Goal: Use online tool/utility

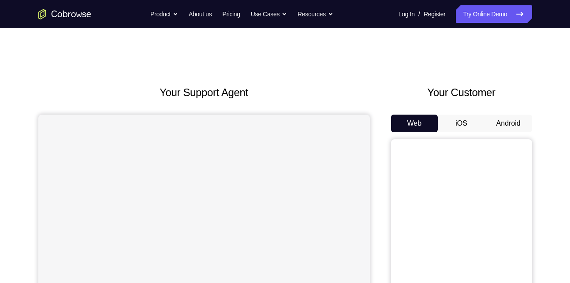
click at [516, 122] on button "Android" at bounding box center [508, 124] width 47 height 18
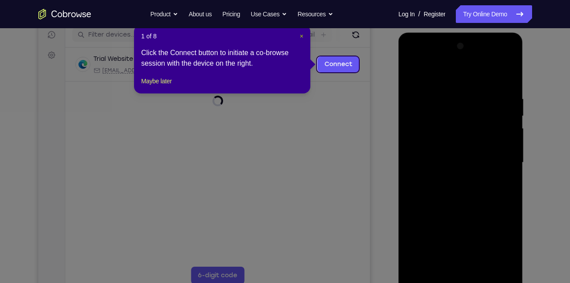
click at [302, 37] on span "×" at bounding box center [302, 36] width 4 height 7
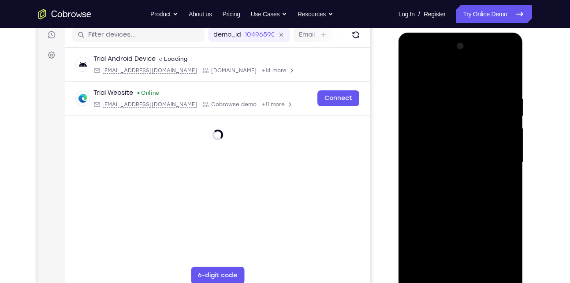
click at [462, 279] on div at bounding box center [460, 162] width 111 height 247
click at [502, 238] on div at bounding box center [460, 162] width 111 height 247
click at [425, 76] on div at bounding box center [460, 162] width 111 height 247
click at [502, 157] on div at bounding box center [460, 162] width 111 height 247
click at [476, 267] on div at bounding box center [460, 162] width 111 height 247
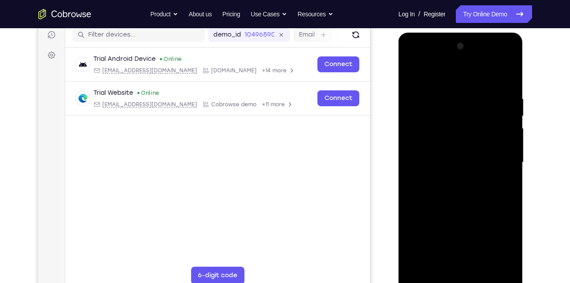
click at [437, 152] on div at bounding box center [460, 162] width 111 height 247
click at [437, 143] on div at bounding box center [460, 162] width 111 height 247
click at [444, 161] on div at bounding box center [460, 162] width 111 height 247
click at [437, 191] on div at bounding box center [460, 162] width 111 height 247
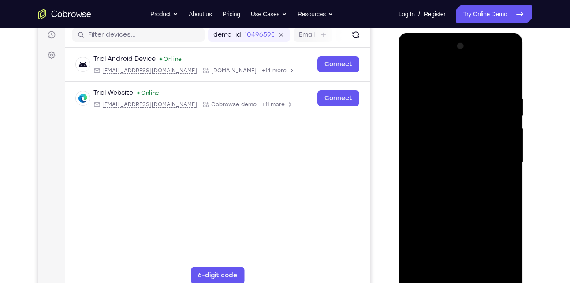
click at [502, 71] on div at bounding box center [460, 162] width 111 height 247
click at [461, 189] on div at bounding box center [460, 162] width 111 height 247
click at [463, 205] on div at bounding box center [460, 162] width 111 height 247
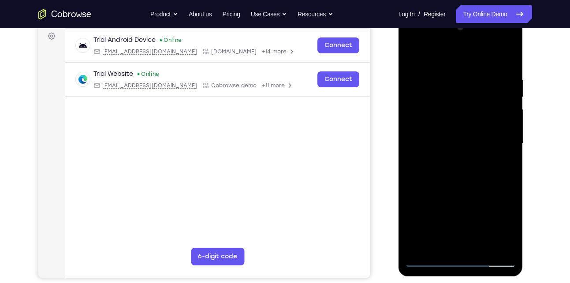
scroll to position [133, 0]
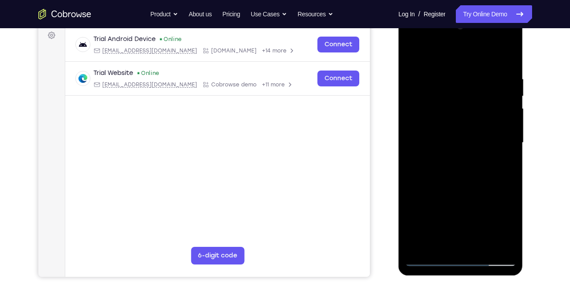
drag, startPoint x: 451, startPoint y: 173, endPoint x: 462, endPoint y: 107, distance: 66.6
click at [462, 107] on div at bounding box center [460, 142] width 111 height 247
drag, startPoint x: 451, startPoint y: 150, endPoint x: 443, endPoint y: 184, distance: 35.4
click at [443, 184] on div at bounding box center [460, 142] width 111 height 247
drag, startPoint x: 459, startPoint y: 125, endPoint x: 449, endPoint y: 160, distance: 37.1
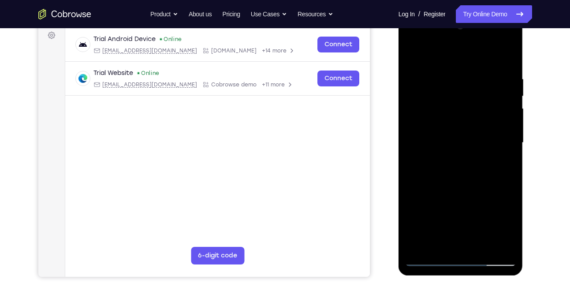
click at [449, 160] on div at bounding box center [460, 142] width 111 height 247
drag, startPoint x: 438, startPoint y: 130, endPoint x: 453, endPoint y: 81, distance: 51.3
click at [453, 81] on div at bounding box center [460, 142] width 111 height 247
click at [418, 215] on div at bounding box center [460, 142] width 111 height 247
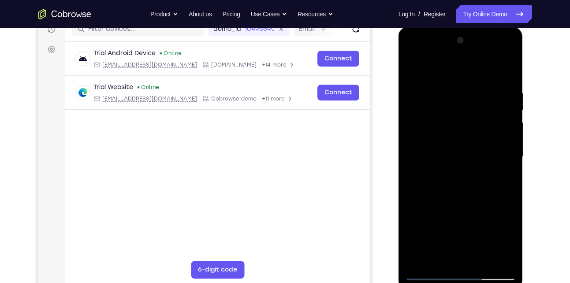
scroll to position [119, 0]
drag, startPoint x: 462, startPoint y: 169, endPoint x: 459, endPoint y: 210, distance: 41.1
click at [459, 210] on div at bounding box center [460, 157] width 111 height 247
drag, startPoint x: 465, startPoint y: 140, endPoint x: 453, endPoint y: 206, distance: 67.5
click at [453, 206] on div at bounding box center [460, 157] width 111 height 247
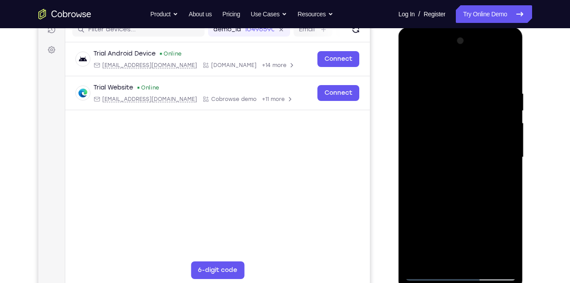
click at [431, 161] on div at bounding box center [460, 157] width 111 height 247
click at [421, 220] on div at bounding box center [460, 157] width 111 height 247
click at [414, 70] on div at bounding box center [460, 157] width 111 height 247
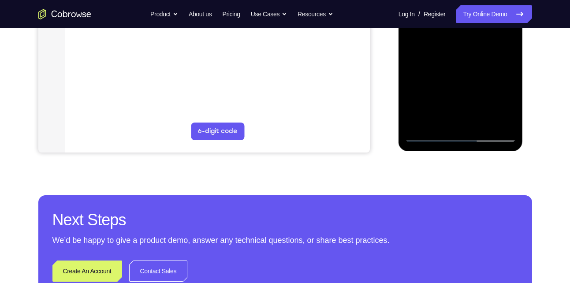
scroll to position [258, 0]
drag, startPoint x: 453, startPoint y: 82, endPoint x: 473, endPoint y: 39, distance: 47.3
click at [473, 39] on div at bounding box center [460, 18] width 111 height 247
drag, startPoint x: 456, startPoint y: 92, endPoint x: 477, endPoint y: 55, distance: 43.2
click at [477, 55] on div at bounding box center [460, 18] width 111 height 247
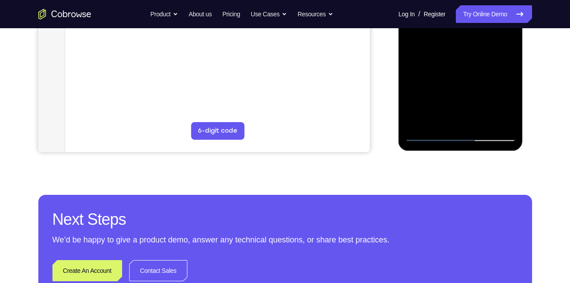
drag, startPoint x: 451, startPoint y: 93, endPoint x: 480, endPoint y: 60, distance: 44.0
click at [480, 60] on div at bounding box center [460, 18] width 111 height 247
click at [418, 119] on div at bounding box center [460, 18] width 111 height 247
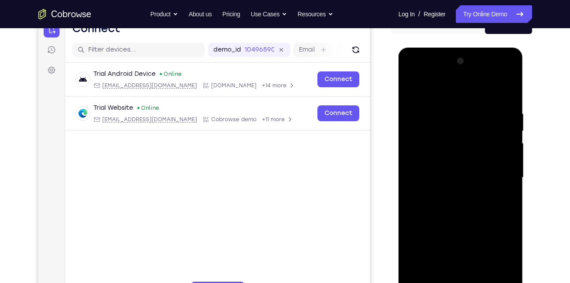
scroll to position [96, 0]
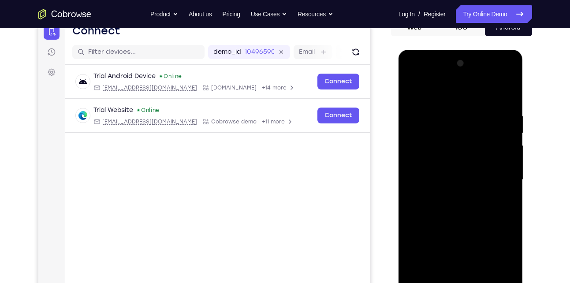
click at [410, 89] on div at bounding box center [460, 179] width 111 height 247
click at [442, 116] on div at bounding box center [460, 179] width 111 height 247
click at [413, 90] on div at bounding box center [460, 179] width 111 height 247
click at [411, 88] on div at bounding box center [460, 179] width 111 height 247
click at [477, 96] on div at bounding box center [460, 179] width 111 height 247
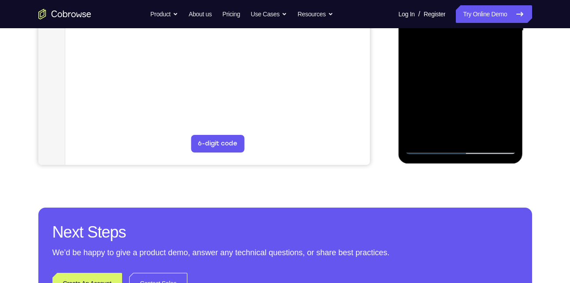
scroll to position [247, 0]
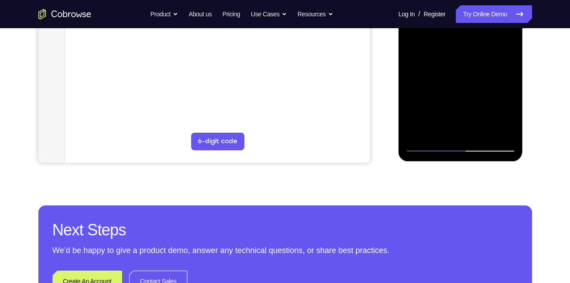
click at [431, 143] on div at bounding box center [460, 28] width 111 height 247
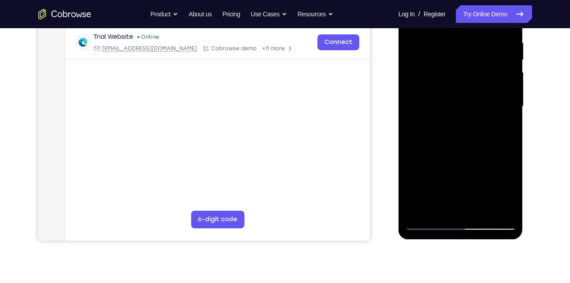
scroll to position [169, 0]
click at [428, 226] on div at bounding box center [460, 107] width 111 height 247
click at [416, 210] on div at bounding box center [460, 107] width 111 height 247
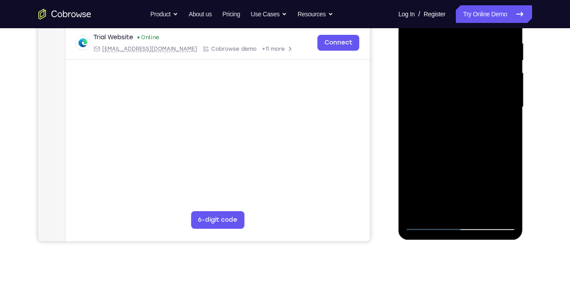
click at [448, 38] on div at bounding box center [460, 107] width 111 height 247
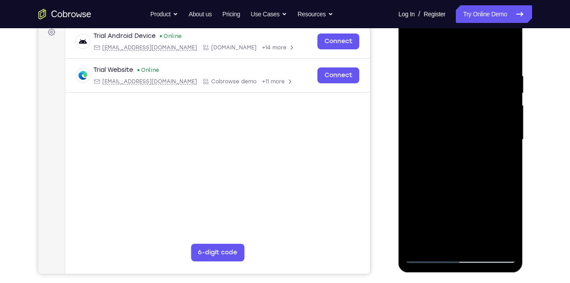
scroll to position [136, 0]
click at [509, 155] on div at bounding box center [460, 140] width 111 height 247
click at [502, 53] on div at bounding box center [460, 140] width 111 height 247
click at [473, 71] on div at bounding box center [460, 140] width 111 height 247
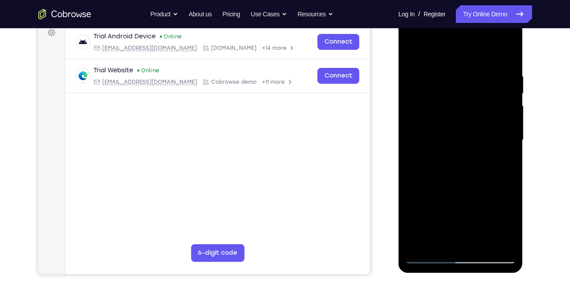
click at [495, 130] on div at bounding box center [460, 140] width 111 height 247
click at [505, 54] on div at bounding box center [460, 140] width 111 height 247
click at [497, 71] on div at bounding box center [460, 140] width 111 height 247
click at [499, 130] on div at bounding box center [460, 140] width 111 height 247
click at [477, 111] on div at bounding box center [460, 140] width 111 height 247
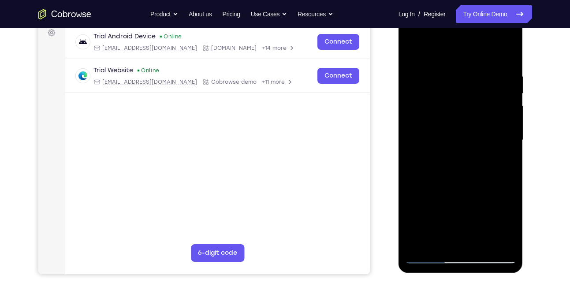
click at [509, 135] on div at bounding box center [460, 140] width 111 height 247
click at [509, 126] on div at bounding box center [460, 140] width 111 height 247
click at [504, 55] on div at bounding box center [460, 140] width 111 height 247
click at [510, 49] on div at bounding box center [460, 140] width 111 height 247
click at [430, 71] on div at bounding box center [460, 140] width 111 height 247
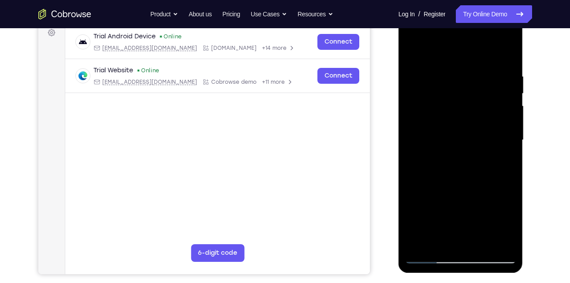
click at [415, 174] on div at bounding box center [460, 140] width 111 height 247
drag, startPoint x: 458, startPoint y: 182, endPoint x: 463, endPoint y: 123, distance: 58.8
click at [463, 123] on div at bounding box center [460, 140] width 111 height 247
click at [410, 48] on div at bounding box center [460, 140] width 111 height 247
drag, startPoint x: 473, startPoint y: 138, endPoint x: 465, endPoint y: 195, distance: 58.0
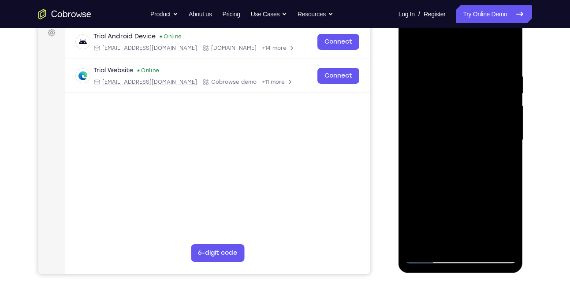
click at [465, 195] on div at bounding box center [460, 140] width 111 height 247
click at [463, 124] on div at bounding box center [460, 140] width 111 height 247
drag, startPoint x: 437, startPoint y: 90, endPoint x: 471, endPoint y: 87, distance: 33.6
click at [471, 87] on div at bounding box center [460, 140] width 111 height 247
click at [462, 82] on div at bounding box center [460, 140] width 111 height 247
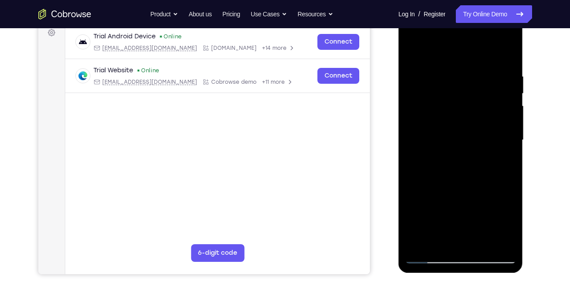
click at [454, 168] on div at bounding box center [460, 140] width 111 height 247
click at [411, 49] on div at bounding box center [460, 140] width 111 height 247
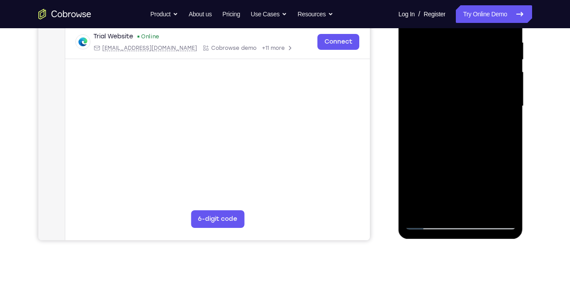
scroll to position [177, 0]
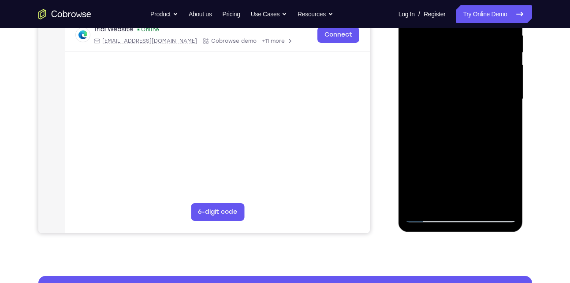
drag, startPoint x: 466, startPoint y: 162, endPoint x: 466, endPoint y: 116, distance: 46.3
click at [466, 116] on div at bounding box center [460, 99] width 111 height 247
drag, startPoint x: 471, startPoint y: 92, endPoint x: 462, endPoint y: 165, distance: 73.7
click at [462, 165] on div at bounding box center [460, 99] width 111 height 247
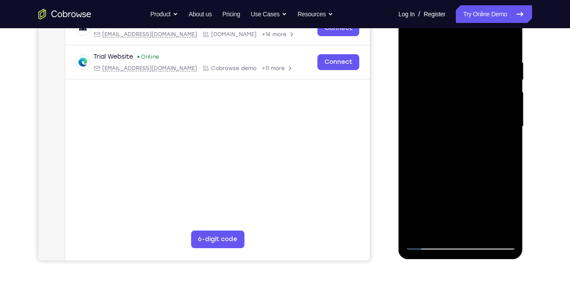
scroll to position [145, 0]
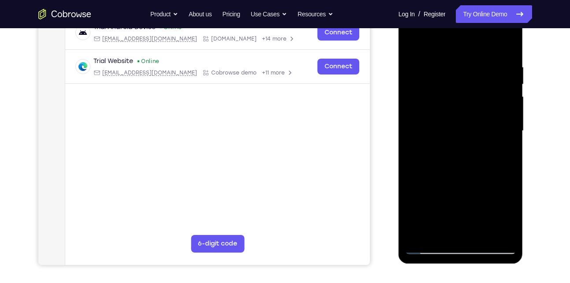
click at [412, 42] on div at bounding box center [460, 130] width 111 height 247
click at [416, 60] on div at bounding box center [460, 130] width 111 height 247
click at [416, 61] on div at bounding box center [460, 130] width 111 height 247
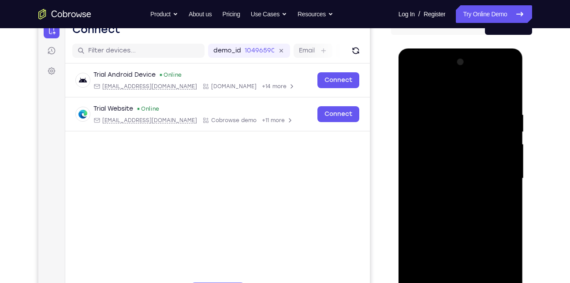
scroll to position [97, 0]
click at [413, 87] on div at bounding box center [460, 179] width 111 height 247
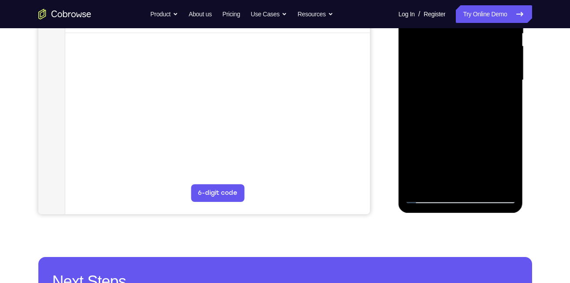
scroll to position [196, 0]
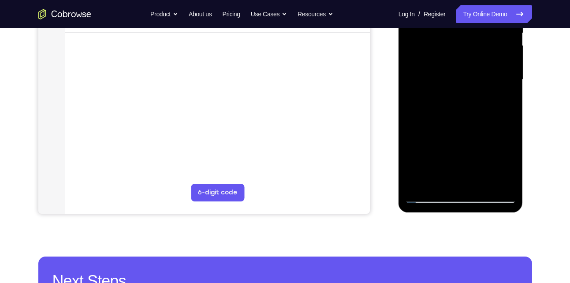
click at [478, 182] on div at bounding box center [460, 79] width 111 height 247
click at [452, 128] on div at bounding box center [460, 79] width 111 height 247
click at [456, 81] on div at bounding box center [460, 79] width 111 height 247
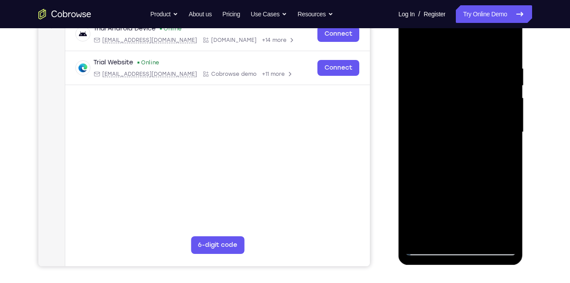
scroll to position [138, 0]
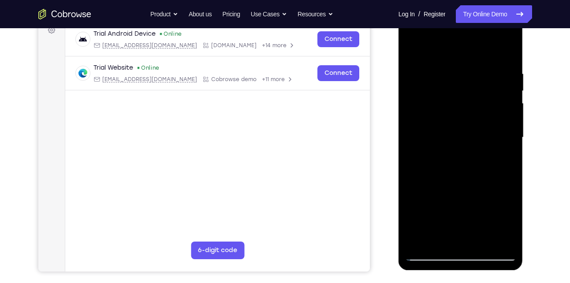
click at [413, 50] on div at bounding box center [460, 137] width 111 height 247
drag, startPoint x: 451, startPoint y: 204, endPoint x: 452, endPoint y: 186, distance: 18.1
click at [452, 186] on div at bounding box center [460, 137] width 111 height 247
drag, startPoint x: 453, startPoint y: 221, endPoint x: 454, endPoint y: 169, distance: 52.0
click at [454, 169] on div at bounding box center [460, 137] width 111 height 247
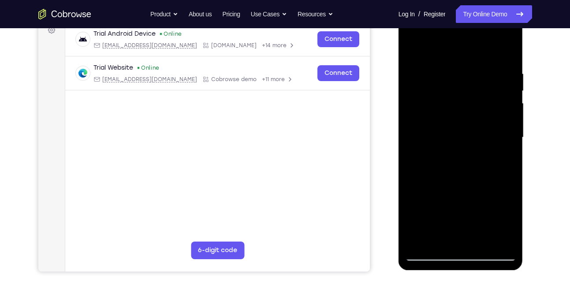
click at [448, 60] on div at bounding box center [460, 137] width 111 height 247
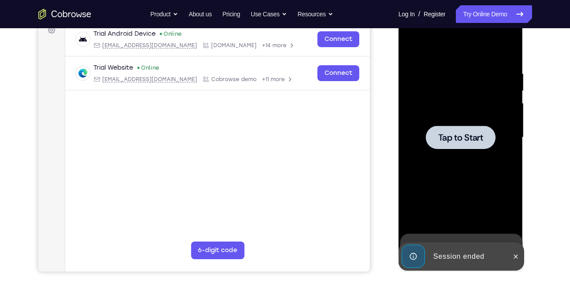
click at [439, 144] on div at bounding box center [461, 137] width 70 height 23
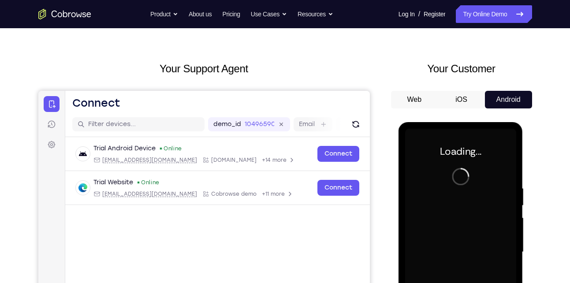
scroll to position [13, 0]
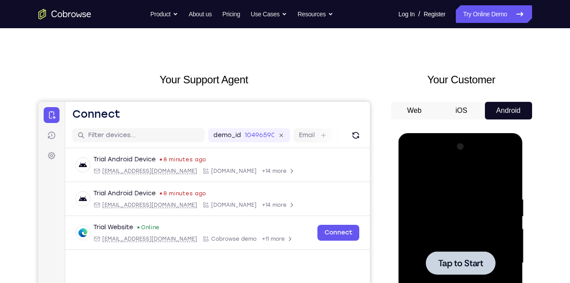
click at [468, 253] on div at bounding box center [461, 262] width 70 height 23
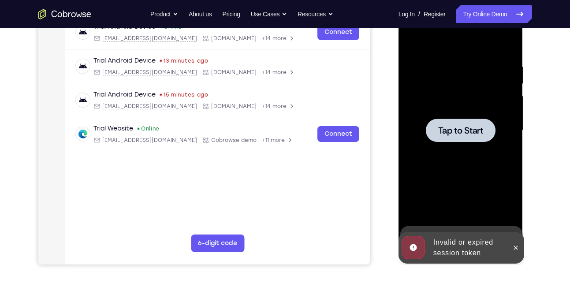
scroll to position [146, 0]
click at [464, 142] on div at bounding box center [460, 130] width 111 height 247
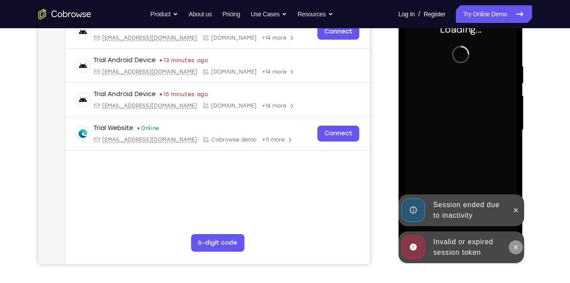
click at [517, 252] on button at bounding box center [516, 247] width 14 height 14
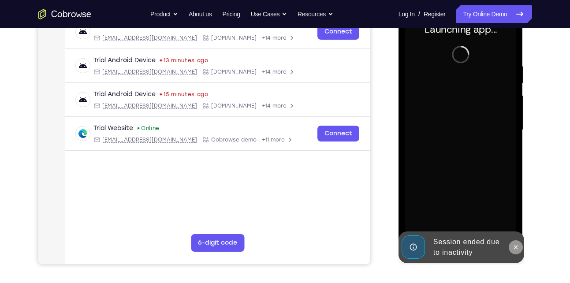
click at [517, 244] on icon at bounding box center [515, 247] width 7 height 7
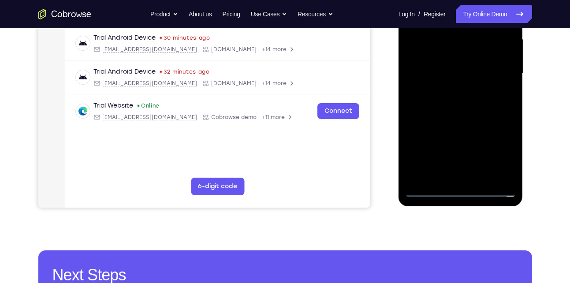
scroll to position [203, 0]
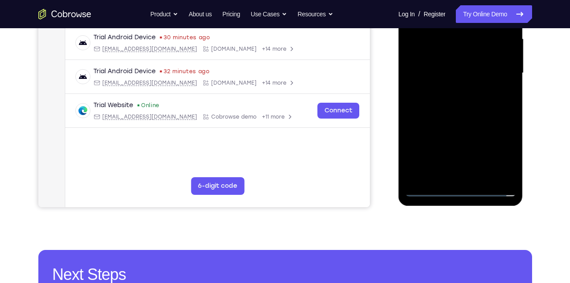
click at [463, 185] on div at bounding box center [460, 73] width 111 height 247
click at [460, 190] on div at bounding box center [460, 73] width 111 height 247
click at [502, 156] on div at bounding box center [460, 73] width 111 height 247
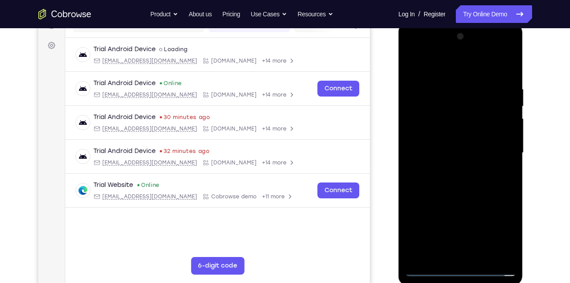
scroll to position [123, 0]
click at [425, 66] on div at bounding box center [460, 153] width 111 height 247
click at [499, 157] on div at bounding box center [460, 153] width 111 height 247
click at [448, 168] on div at bounding box center [460, 153] width 111 height 247
click at [460, 134] on div at bounding box center [460, 153] width 111 height 247
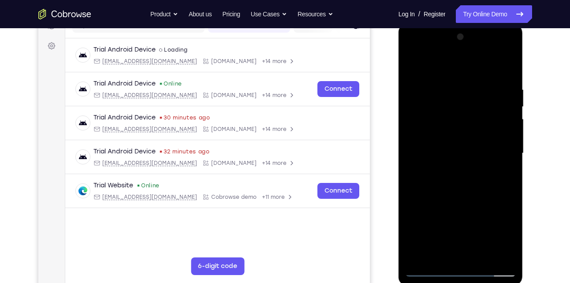
click at [451, 149] on div at bounding box center [460, 153] width 111 height 247
click at [450, 149] on div at bounding box center [460, 153] width 111 height 247
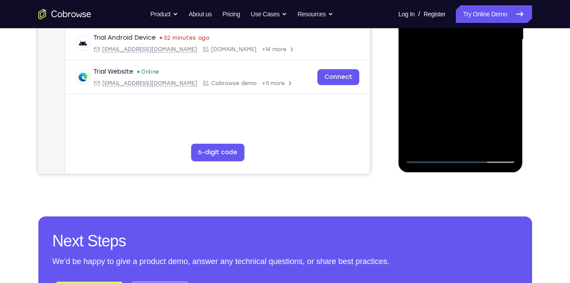
click at [427, 156] on div at bounding box center [460, 39] width 111 height 247
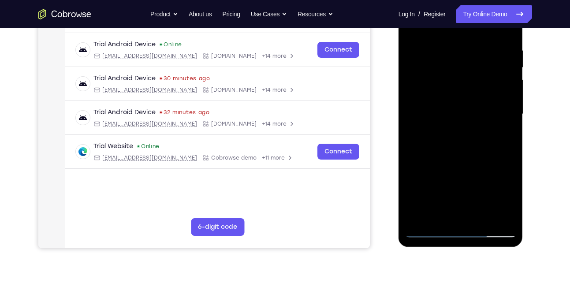
scroll to position [161, 0]
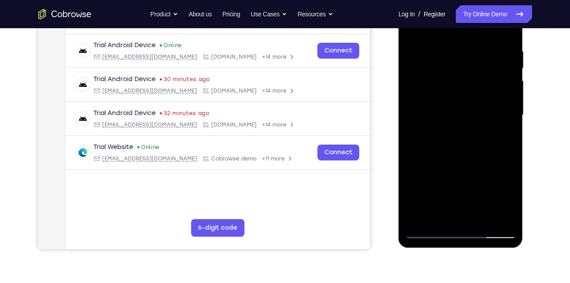
click at [445, 110] on div at bounding box center [460, 115] width 111 height 247
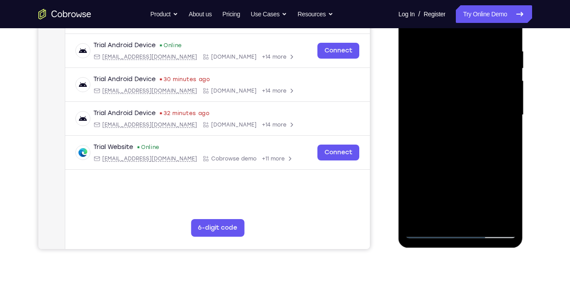
click at [445, 110] on div at bounding box center [460, 115] width 111 height 247
click at [427, 229] on div at bounding box center [460, 115] width 111 height 247
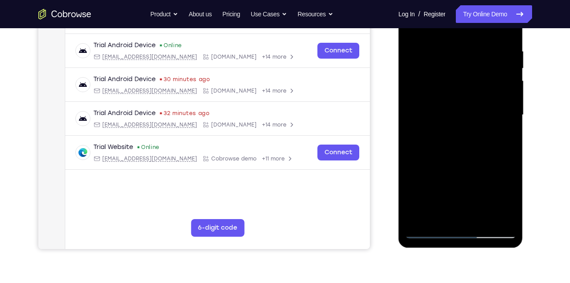
click at [460, 134] on div at bounding box center [460, 115] width 111 height 247
click at [492, 107] on div at bounding box center [460, 115] width 111 height 247
click at [451, 108] on div at bounding box center [460, 115] width 111 height 247
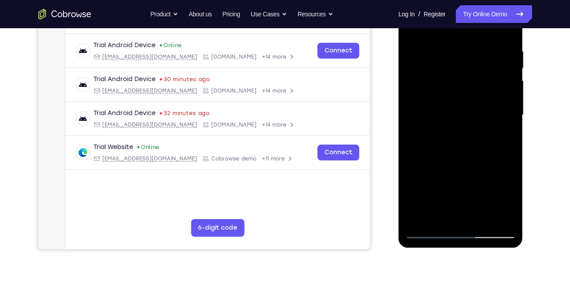
click at [451, 108] on div at bounding box center [460, 115] width 111 height 247
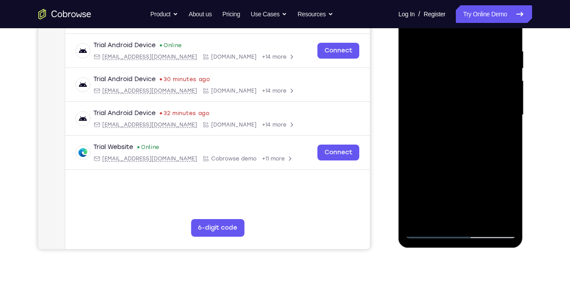
click at [427, 234] on div at bounding box center [460, 115] width 111 height 247
click at [458, 132] on div at bounding box center [460, 115] width 111 height 247
click at [447, 109] on div at bounding box center [460, 115] width 111 height 247
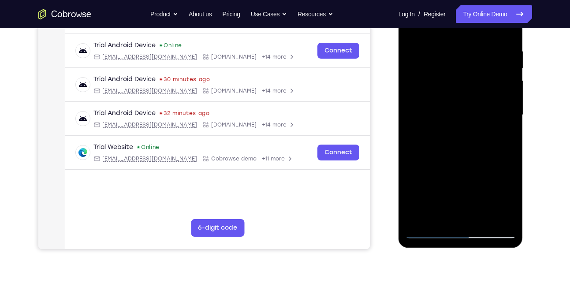
click at [447, 109] on div at bounding box center [460, 115] width 111 height 247
click at [428, 231] on div at bounding box center [460, 115] width 111 height 247
click at [451, 137] on div at bounding box center [460, 115] width 111 height 247
click at [451, 99] on div at bounding box center [460, 115] width 111 height 247
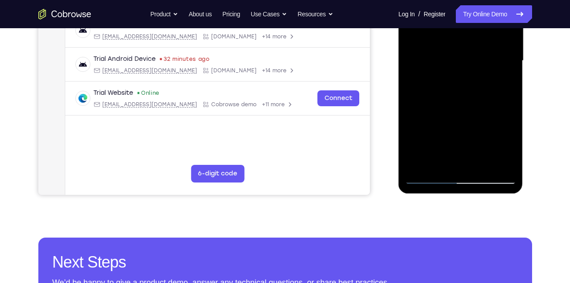
scroll to position [219, 0]
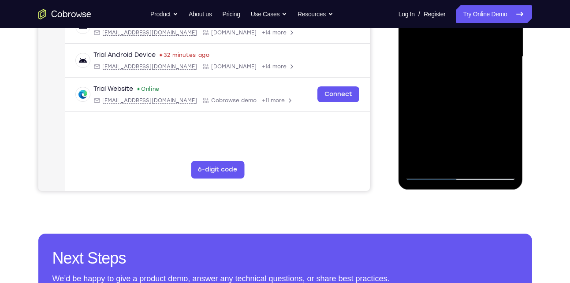
click at [428, 174] on div at bounding box center [460, 56] width 111 height 247
click at [463, 76] on div at bounding box center [460, 56] width 111 height 247
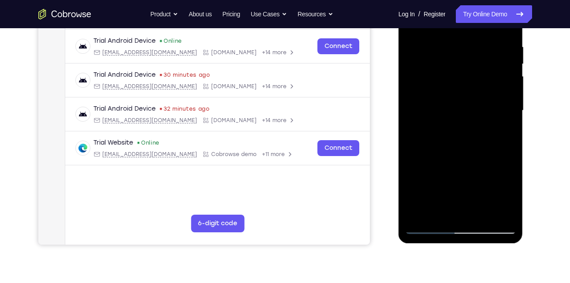
scroll to position [164, 0]
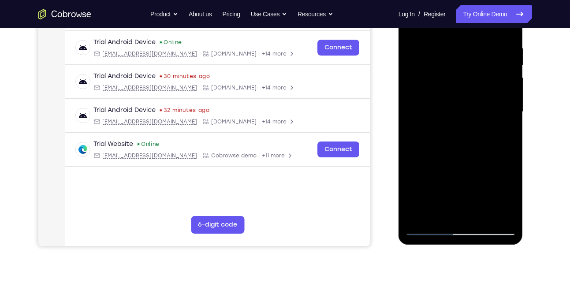
click at [459, 93] on div at bounding box center [460, 112] width 111 height 247
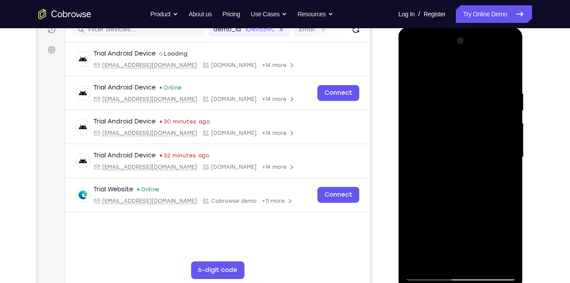
scroll to position [116, 0]
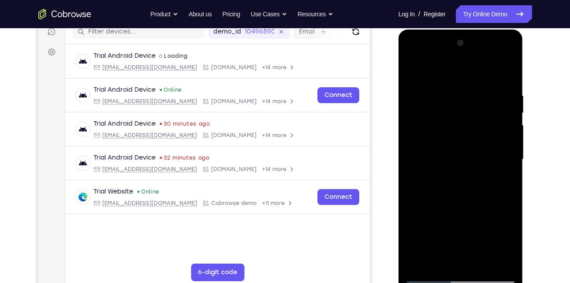
drag, startPoint x: 486, startPoint y: 90, endPoint x: 447, endPoint y: 87, distance: 39.8
click at [447, 87] on div at bounding box center [460, 159] width 111 height 247
click at [492, 88] on div at bounding box center [460, 159] width 111 height 247
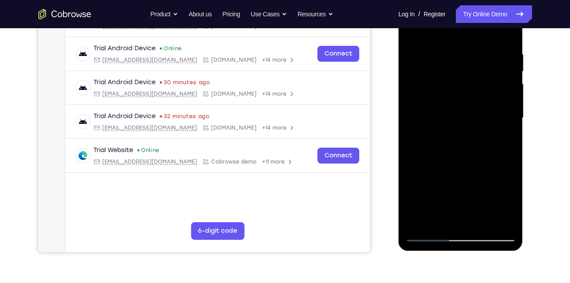
click at [504, 129] on div at bounding box center [460, 118] width 111 height 247
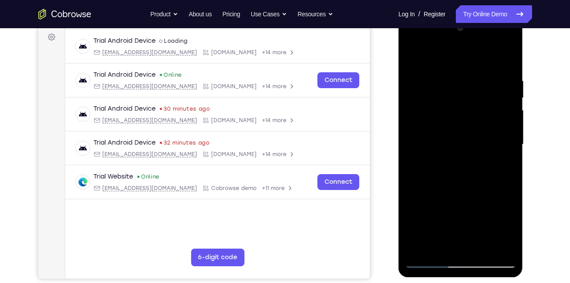
scroll to position [130, 0]
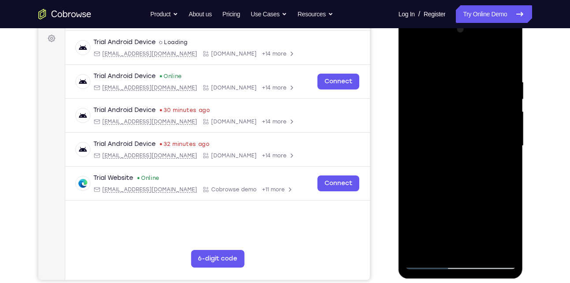
click at [505, 145] on div at bounding box center [460, 145] width 111 height 247
click at [411, 145] on div at bounding box center [460, 145] width 111 height 247
click at [406, 143] on div at bounding box center [460, 145] width 111 height 247
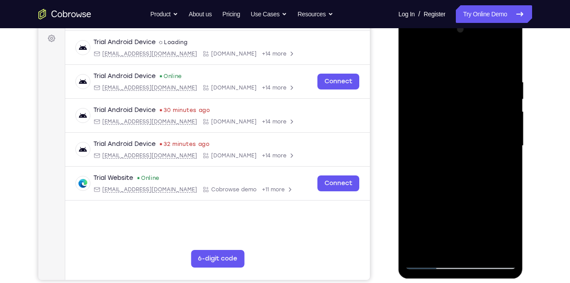
click at [502, 142] on div at bounding box center [460, 145] width 111 height 247
click at [507, 61] on div at bounding box center [460, 145] width 111 height 247
click at [433, 71] on div at bounding box center [460, 145] width 111 height 247
click at [511, 150] on div at bounding box center [460, 145] width 111 height 247
click at [502, 152] on div at bounding box center [460, 145] width 111 height 247
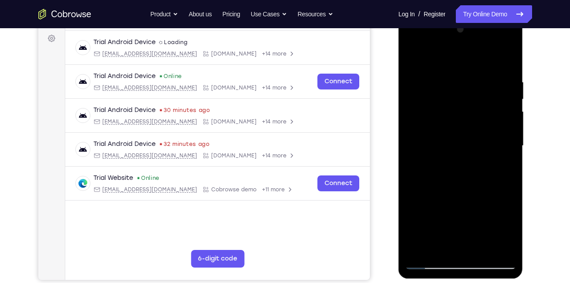
click at [502, 152] on div at bounding box center [460, 145] width 111 height 247
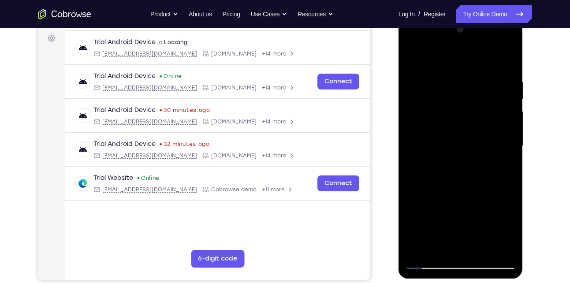
click at [502, 152] on div at bounding box center [460, 145] width 111 height 247
click at [506, 58] on div at bounding box center [460, 145] width 111 height 247
drag, startPoint x: 485, startPoint y: 77, endPoint x: 442, endPoint y: 79, distance: 42.8
click at [442, 79] on div at bounding box center [460, 145] width 111 height 247
click at [470, 78] on div at bounding box center [460, 145] width 111 height 247
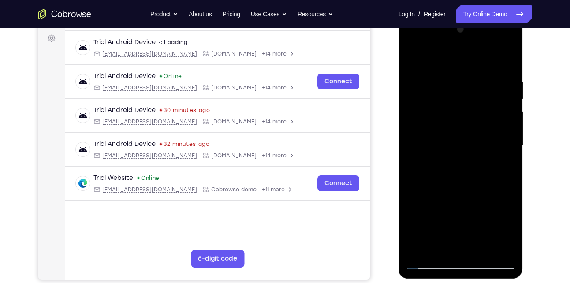
click at [504, 123] on div at bounding box center [460, 145] width 111 height 247
click at [507, 58] on div at bounding box center [460, 145] width 111 height 247
click at [508, 77] on div at bounding box center [460, 145] width 111 height 247
click at [504, 135] on div at bounding box center [460, 145] width 111 height 247
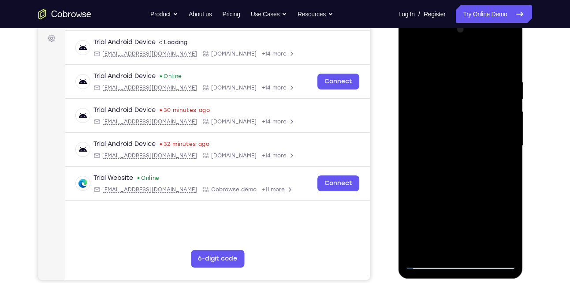
click at [502, 151] on div at bounding box center [460, 145] width 111 height 247
click at [504, 61] on div at bounding box center [460, 145] width 111 height 247
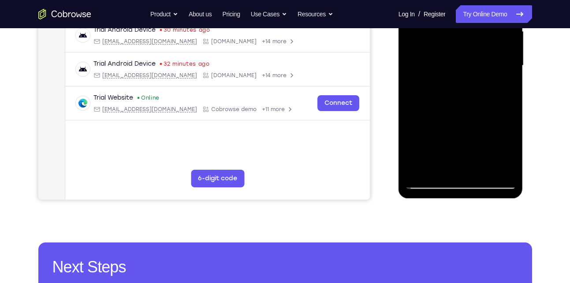
scroll to position [211, 0]
click at [419, 169] on div at bounding box center [460, 65] width 111 height 247
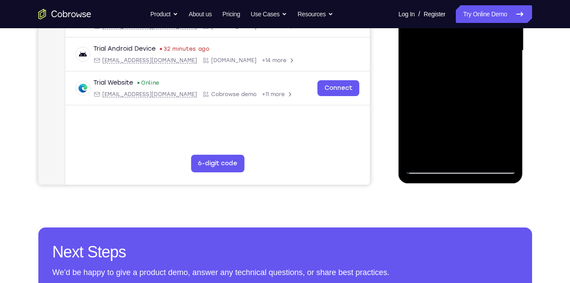
scroll to position [231, 0]
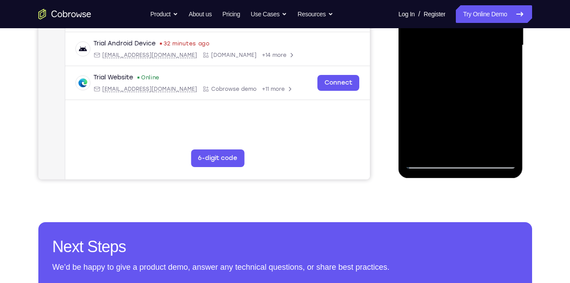
click at [439, 148] on div at bounding box center [460, 45] width 111 height 247
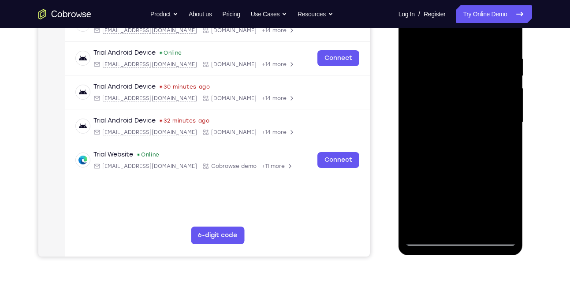
scroll to position [153, 0]
click at [434, 33] on div at bounding box center [460, 123] width 111 height 247
click at [436, 58] on div at bounding box center [460, 123] width 111 height 247
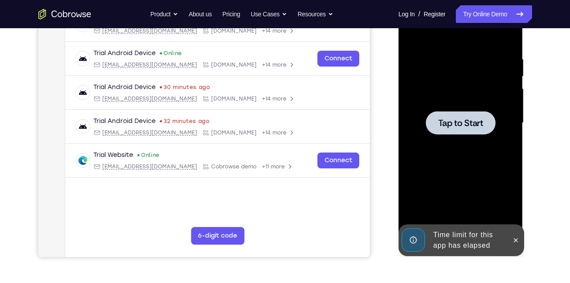
click at [458, 125] on span "Tap to Start" at bounding box center [460, 123] width 45 height 9
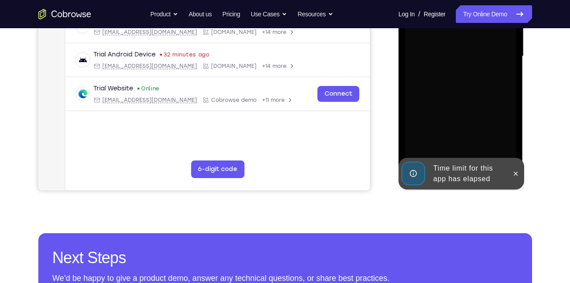
scroll to position [222, 0]
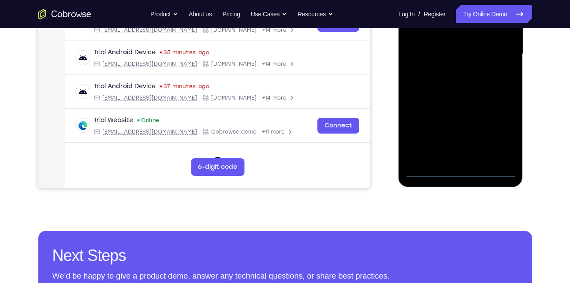
click at [465, 168] on div at bounding box center [460, 54] width 111 height 247
click at [500, 133] on div at bounding box center [460, 54] width 111 height 247
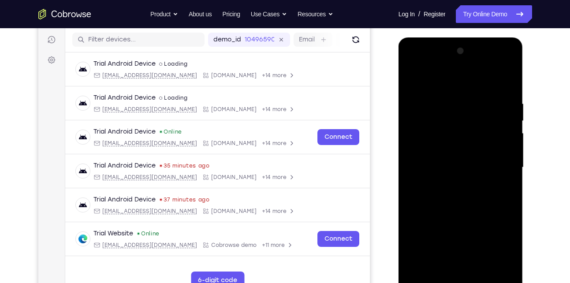
scroll to position [107, 0]
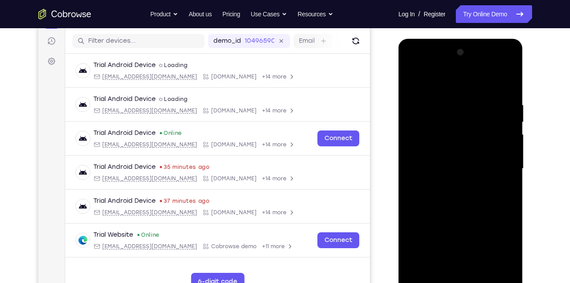
click at [451, 86] on div at bounding box center [460, 168] width 111 height 247
click at [492, 166] on div at bounding box center [460, 168] width 111 height 247
click at [449, 185] on div at bounding box center [460, 168] width 111 height 247
click at [453, 163] on div at bounding box center [460, 168] width 111 height 247
click at [479, 132] on div at bounding box center [460, 168] width 111 height 247
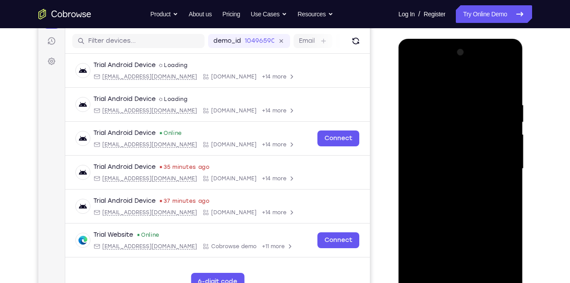
click at [462, 171] on div at bounding box center [460, 168] width 111 height 247
click at [460, 170] on div at bounding box center [460, 168] width 111 height 247
click at [452, 192] on div at bounding box center [460, 168] width 111 height 247
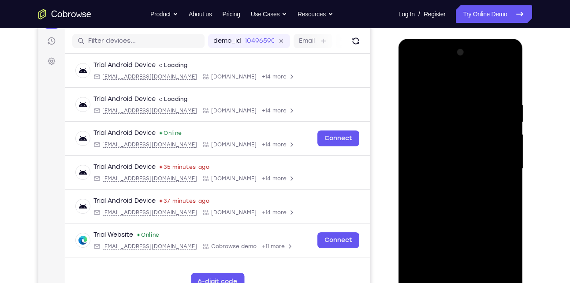
click at [499, 82] on div at bounding box center [460, 168] width 111 height 247
click at [454, 209] on div at bounding box center [460, 168] width 111 height 247
click at [488, 99] on div at bounding box center [460, 168] width 111 height 247
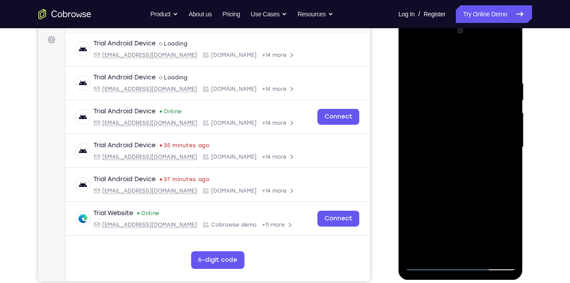
scroll to position [134, 0]
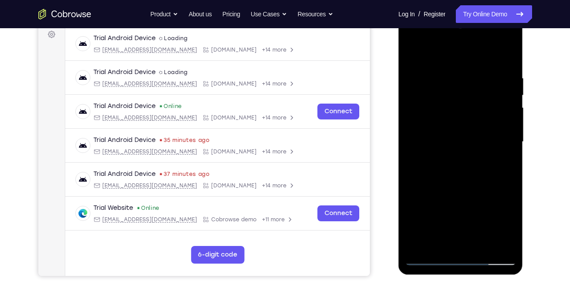
click at [502, 141] on div at bounding box center [460, 142] width 111 height 247
click at [506, 54] on div at bounding box center [460, 142] width 111 height 247
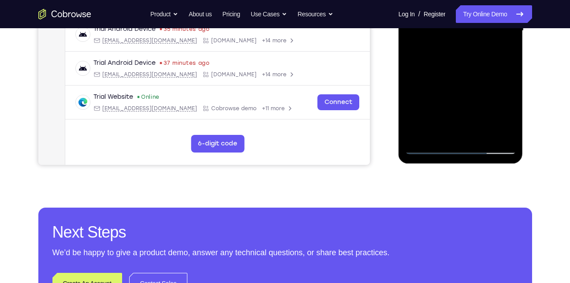
scroll to position [246, 0]
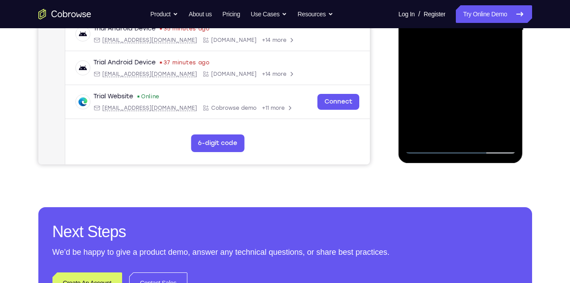
click at [438, 136] on div at bounding box center [460, 30] width 111 height 247
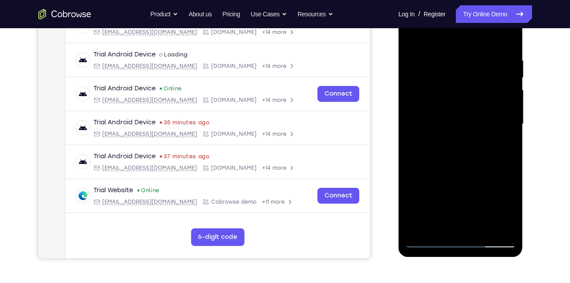
scroll to position [150, 0]
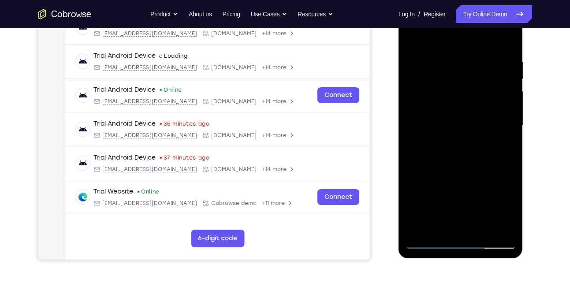
click at [425, 33] on div at bounding box center [460, 125] width 111 height 247
click at [437, 63] on div at bounding box center [460, 125] width 111 height 247
click at [482, 104] on div at bounding box center [460, 125] width 111 height 247
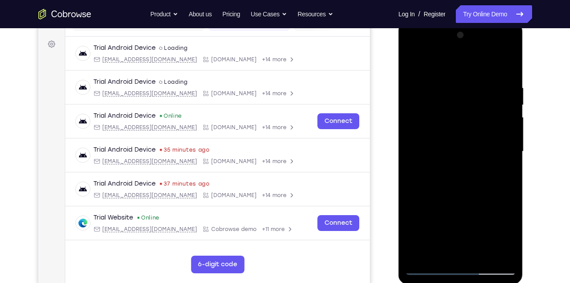
scroll to position [124, 0]
click at [433, 74] on div at bounding box center [460, 152] width 111 height 247
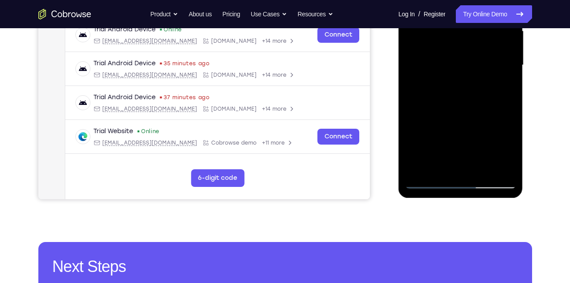
scroll to position [213, 0]
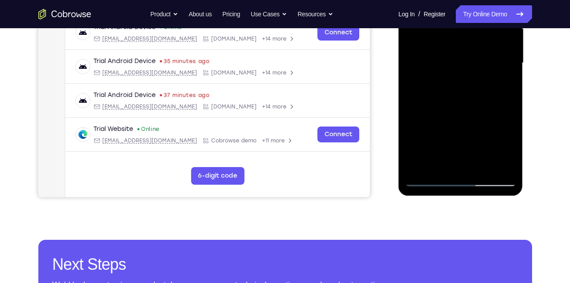
click at [511, 154] on div at bounding box center [460, 63] width 111 height 247
drag, startPoint x: 451, startPoint y: 146, endPoint x: 467, endPoint y: 101, distance: 48.4
click at [467, 101] on div at bounding box center [460, 63] width 111 height 247
drag, startPoint x: 452, startPoint y: 132, endPoint x: 462, endPoint y: 100, distance: 33.5
click at [462, 100] on div at bounding box center [460, 63] width 111 height 247
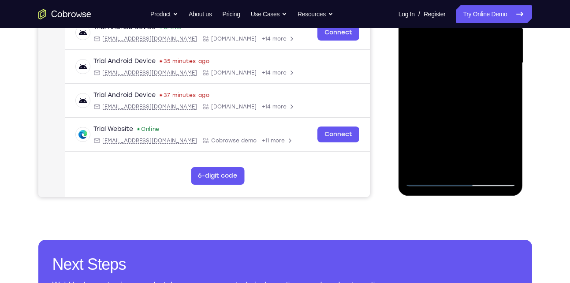
drag, startPoint x: 457, startPoint y: 116, endPoint x: 462, endPoint y: 75, distance: 41.3
click at [462, 75] on div at bounding box center [460, 63] width 111 height 247
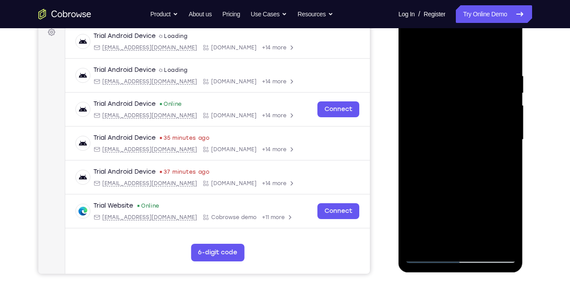
scroll to position [137, 0]
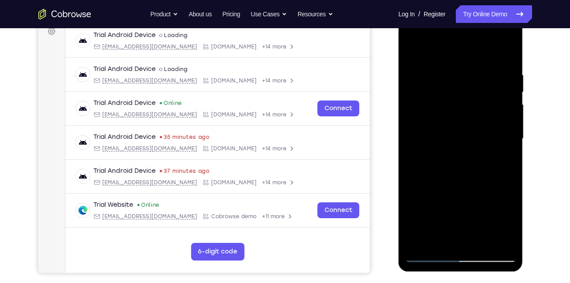
drag, startPoint x: 473, startPoint y: 143, endPoint x: 479, endPoint y: 80, distance: 63.3
click at [479, 80] on div at bounding box center [460, 138] width 111 height 247
drag, startPoint x: 451, startPoint y: 147, endPoint x: 462, endPoint y: 71, distance: 76.6
click at [462, 71] on div at bounding box center [460, 138] width 111 height 247
drag, startPoint x: 450, startPoint y: 133, endPoint x: 448, endPoint y: 68, distance: 64.8
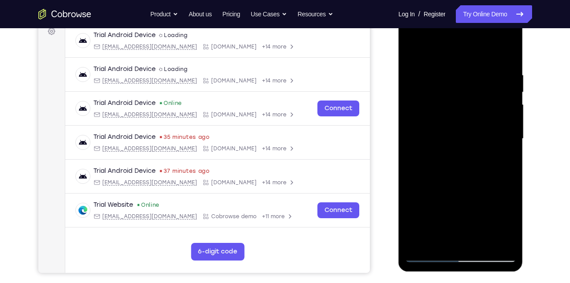
click at [448, 68] on div at bounding box center [460, 138] width 111 height 247
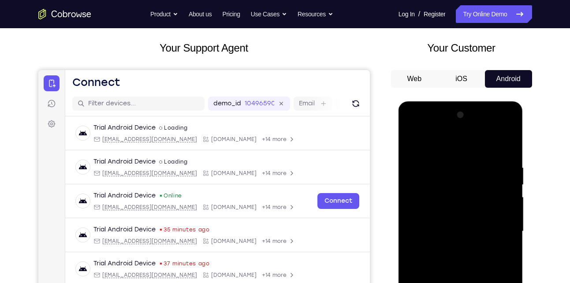
scroll to position [43, 0]
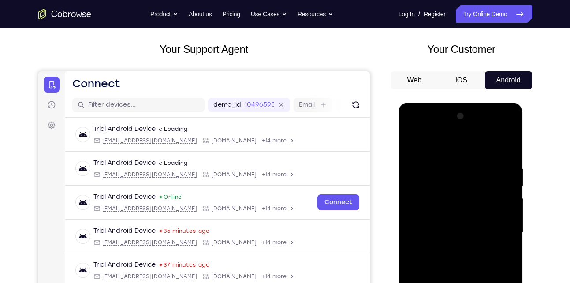
click at [410, 141] on div at bounding box center [460, 232] width 111 height 247
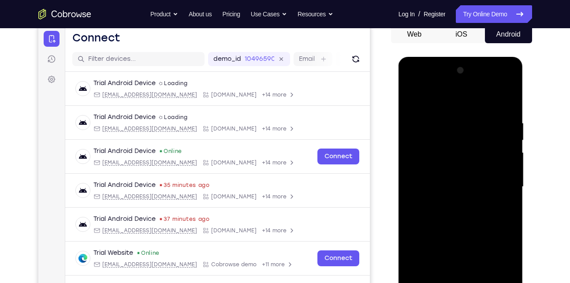
scroll to position [90, 0]
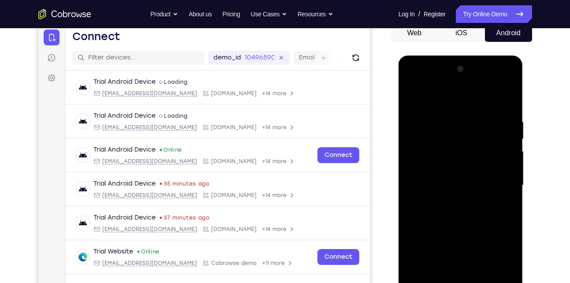
click at [411, 95] on div at bounding box center [460, 185] width 111 height 247
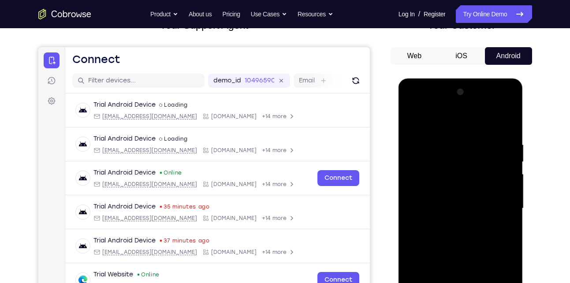
scroll to position [67, 0]
drag, startPoint x: 462, startPoint y: 134, endPoint x: 451, endPoint y: 170, distance: 36.9
click at [451, 170] on div at bounding box center [460, 209] width 111 height 247
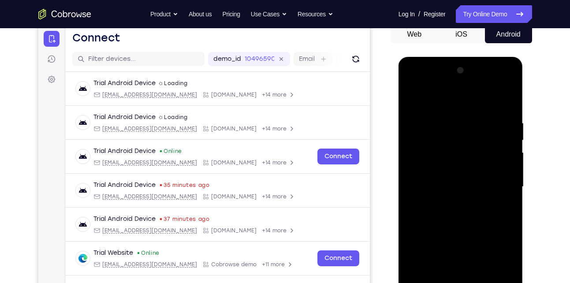
click at [421, 149] on div at bounding box center [460, 186] width 111 height 247
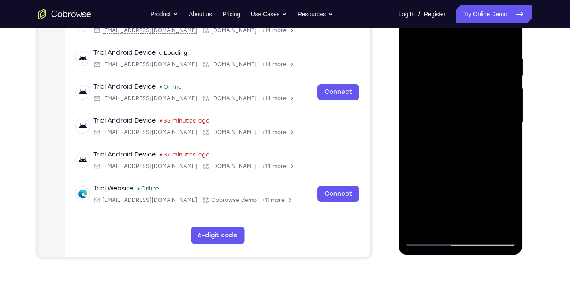
scroll to position [154, 0]
click at [454, 166] on div at bounding box center [460, 122] width 111 height 247
click at [503, 73] on div at bounding box center [460, 122] width 111 height 247
click at [429, 106] on div at bounding box center [460, 122] width 111 height 247
click at [426, 239] on div at bounding box center [460, 122] width 111 height 247
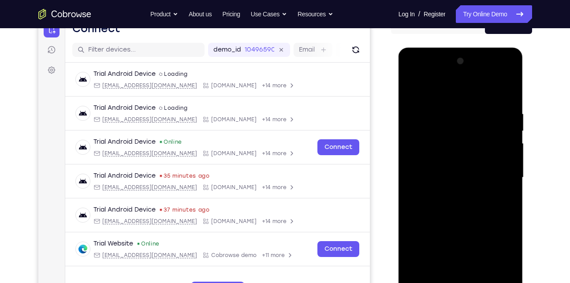
scroll to position [98, 0]
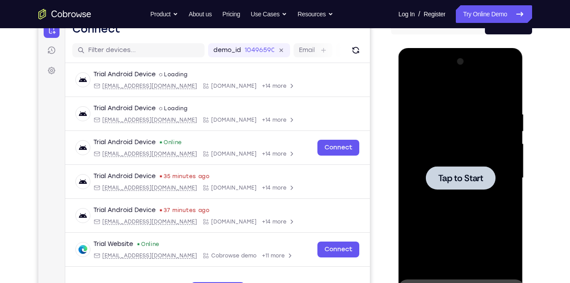
click at [440, 169] on div at bounding box center [461, 177] width 70 height 23
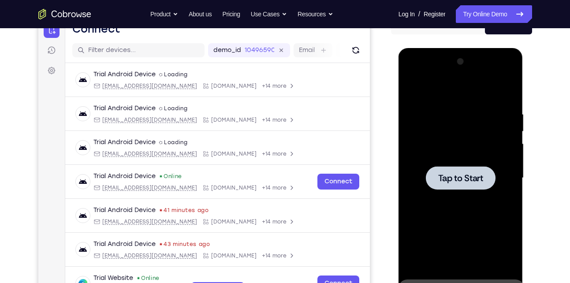
click at [447, 191] on div at bounding box center [460, 178] width 111 height 247
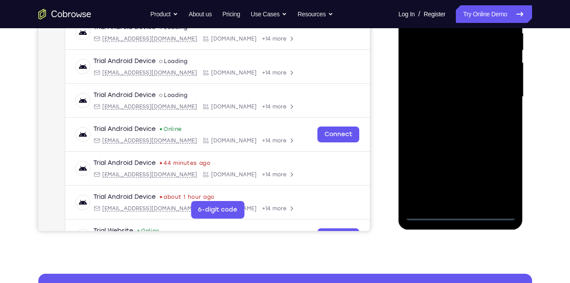
scroll to position [179, 0]
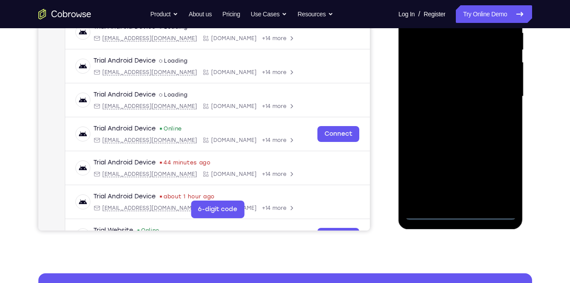
click at [458, 210] on div at bounding box center [460, 96] width 111 height 247
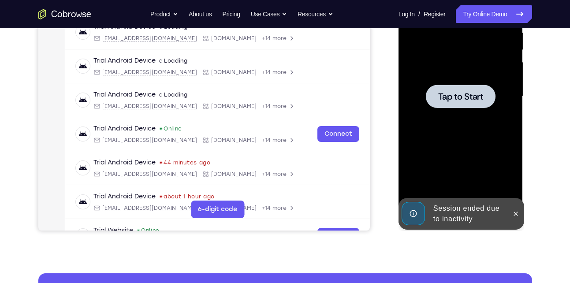
click at [465, 92] on span "Tap to Start" at bounding box center [460, 96] width 45 height 9
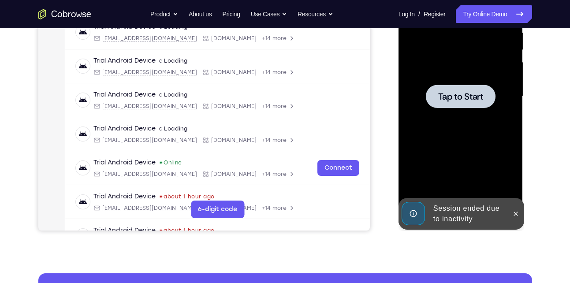
click at [447, 96] on span "Tap to Start" at bounding box center [460, 96] width 45 height 9
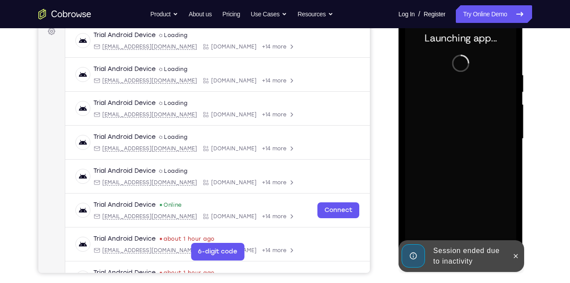
scroll to position [138, 0]
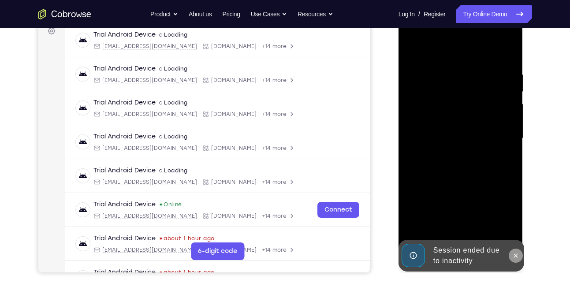
click at [513, 256] on icon at bounding box center [515, 255] width 7 height 7
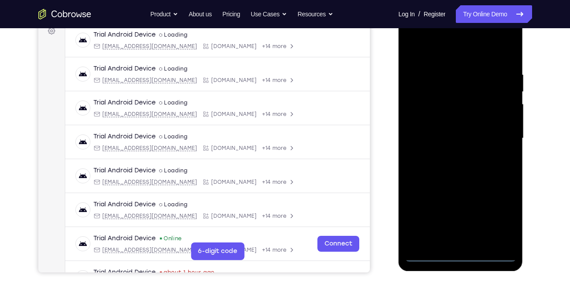
click at [451, 251] on div at bounding box center [460, 138] width 111 height 247
click at [461, 255] on div at bounding box center [460, 138] width 111 height 247
click at [500, 213] on div at bounding box center [460, 138] width 111 height 247
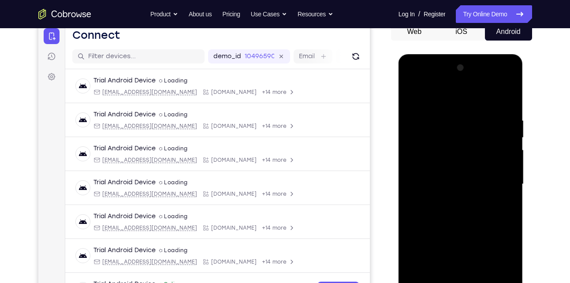
scroll to position [91, 0]
click at [444, 96] on div at bounding box center [460, 184] width 111 height 247
click at [496, 184] on div at bounding box center [460, 184] width 111 height 247
click at [450, 200] on div at bounding box center [460, 184] width 111 height 247
click at [449, 174] on div at bounding box center [460, 184] width 111 height 247
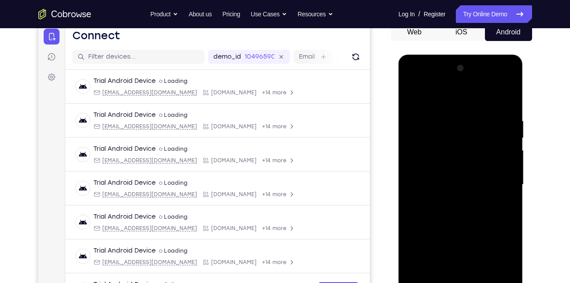
click at [432, 163] on div at bounding box center [460, 184] width 111 height 247
click at [429, 182] on div at bounding box center [460, 184] width 111 height 247
click at [461, 225] on div at bounding box center [460, 184] width 111 height 247
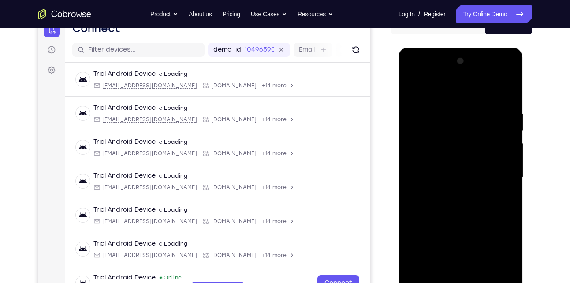
scroll to position [96, 0]
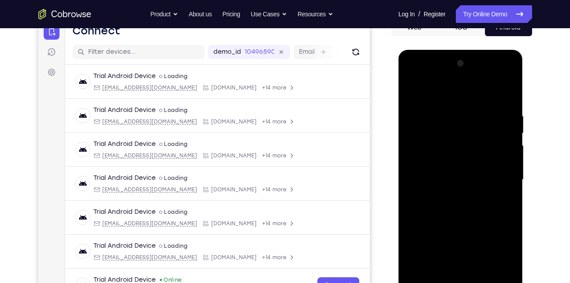
click at [500, 91] on div at bounding box center [460, 179] width 111 height 247
click at [454, 110] on div at bounding box center [460, 179] width 111 height 247
click at [506, 90] on div at bounding box center [460, 179] width 111 height 247
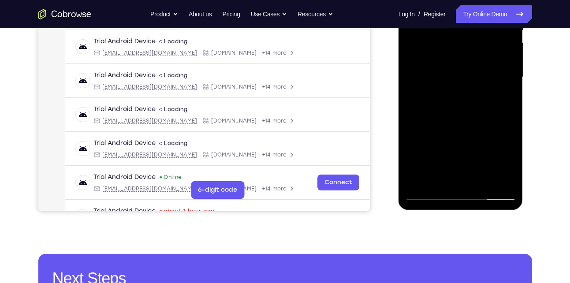
scroll to position [199, 0]
click at [506, 185] on div at bounding box center [460, 76] width 111 height 247
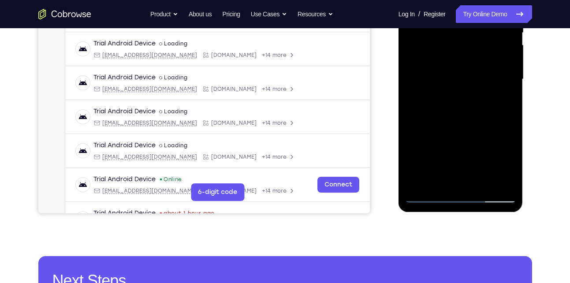
scroll to position [197, 0]
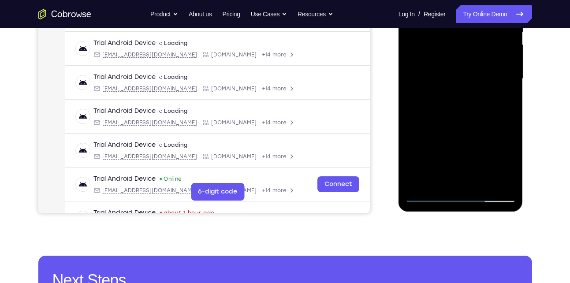
click at [417, 185] on div at bounding box center [460, 78] width 111 height 247
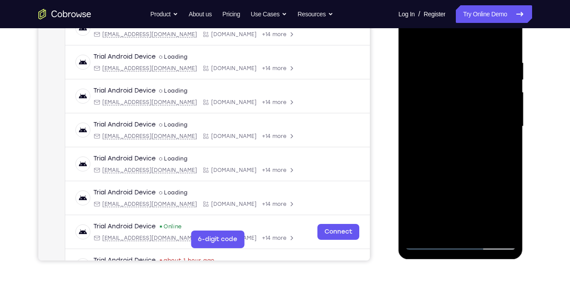
scroll to position [149, 0]
drag, startPoint x: 495, startPoint y: 55, endPoint x: 440, endPoint y: 59, distance: 54.8
click at [440, 59] on div at bounding box center [460, 127] width 111 height 247
click at [464, 59] on div at bounding box center [460, 127] width 111 height 247
click at [503, 135] on div at bounding box center [460, 127] width 111 height 247
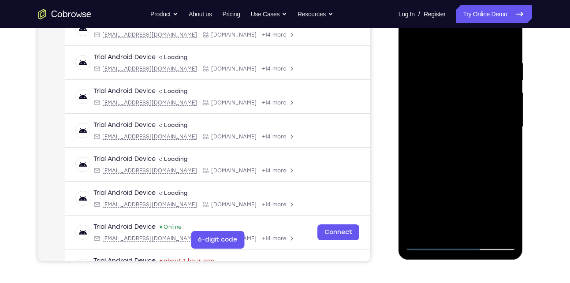
click at [410, 138] on div at bounding box center [460, 127] width 111 height 247
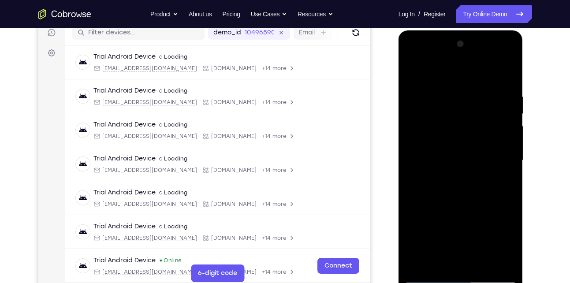
scroll to position [115, 0]
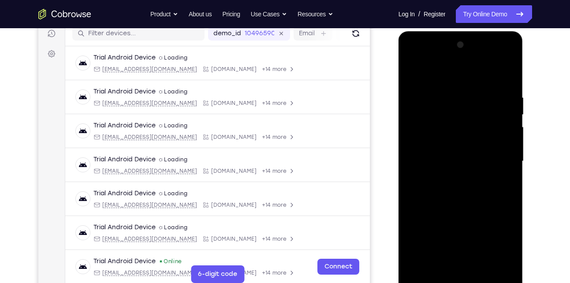
click at [506, 75] on div at bounding box center [460, 161] width 111 height 247
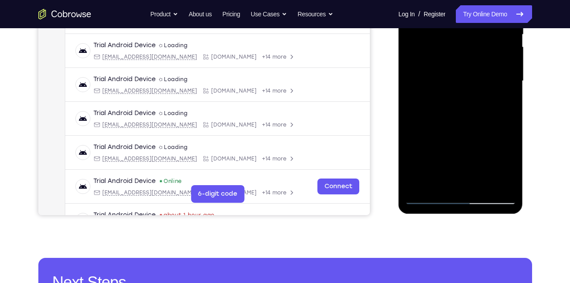
scroll to position [195, 0]
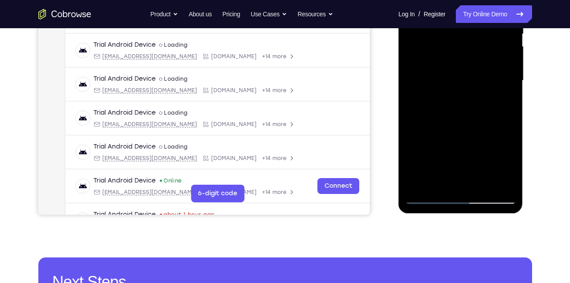
click at [441, 184] on div at bounding box center [460, 80] width 111 height 247
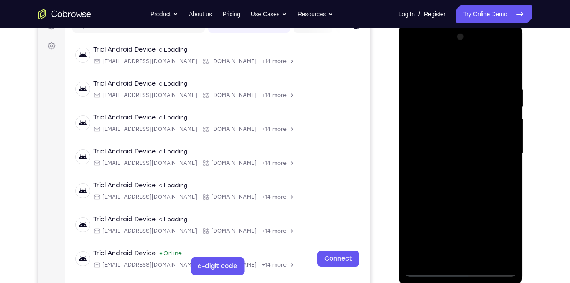
scroll to position [122, 0]
click at [446, 66] on div at bounding box center [460, 153] width 111 height 247
click at [507, 64] on div at bounding box center [460, 153] width 111 height 247
click at [423, 86] on div at bounding box center [460, 153] width 111 height 247
click at [428, 78] on div at bounding box center [460, 153] width 111 height 247
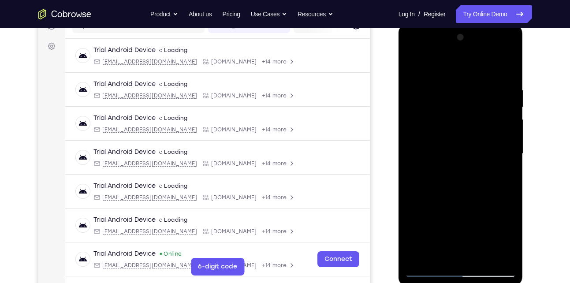
drag, startPoint x: 445, startPoint y: 196, endPoint x: 465, endPoint y: 124, distance: 75.0
click at [465, 124] on div at bounding box center [460, 153] width 111 height 247
click at [411, 63] on div at bounding box center [460, 153] width 111 height 247
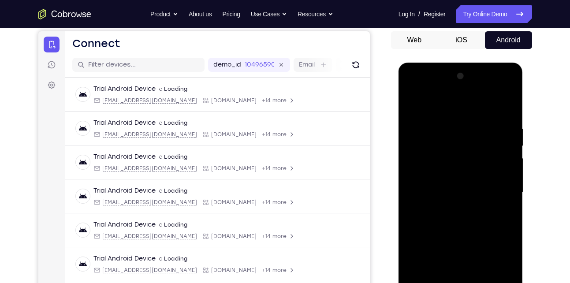
scroll to position [83, 0]
drag, startPoint x: 465, startPoint y: 141, endPoint x: 457, endPoint y: 184, distance: 44.4
click at [457, 184] on div at bounding box center [460, 193] width 111 height 247
click at [478, 150] on div at bounding box center [460, 193] width 111 height 247
click at [412, 101] on div at bounding box center [460, 193] width 111 height 247
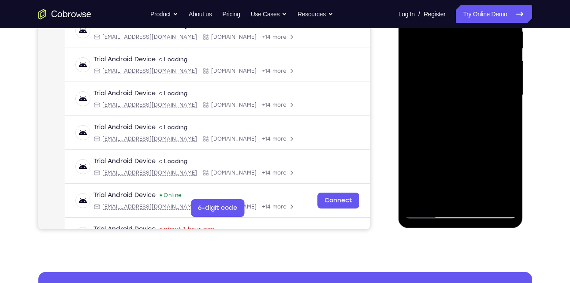
scroll to position [181, 0]
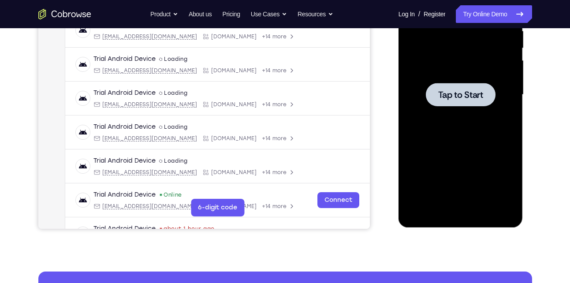
click at [471, 108] on div at bounding box center [460, 94] width 111 height 247
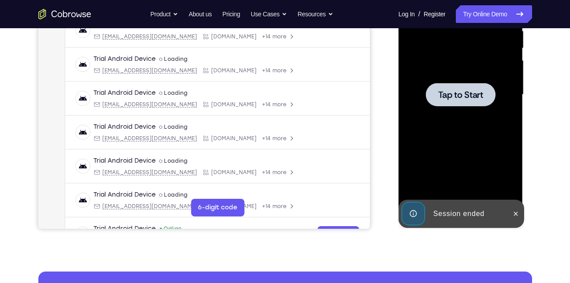
click at [456, 120] on div at bounding box center [460, 94] width 111 height 247
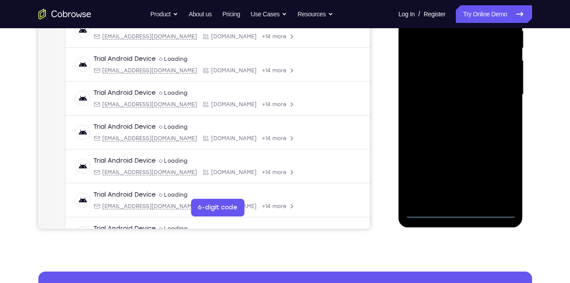
click at [459, 210] on div at bounding box center [460, 94] width 111 height 247
click at [494, 177] on div at bounding box center [460, 94] width 111 height 247
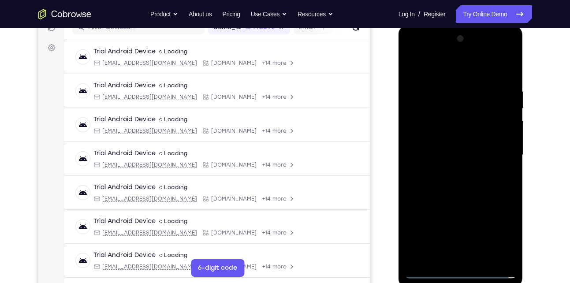
scroll to position [120, 0]
click at [440, 75] on div at bounding box center [460, 155] width 111 height 247
click at [493, 152] on div at bounding box center [460, 155] width 111 height 247
click at [450, 171] on div at bounding box center [460, 155] width 111 height 247
click at [438, 148] on div at bounding box center [460, 155] width 111 height 247
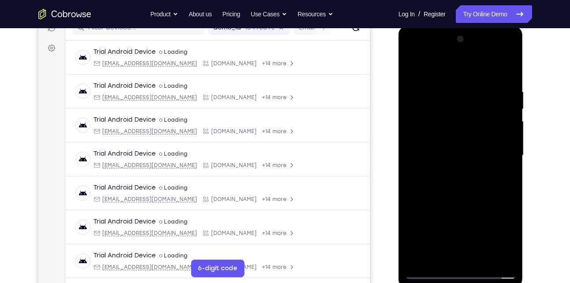
click at [436, 141] on div at bounding box center [460, 155] width 111 height 247
click at [458, 156] on div at bounding box center [460, 155] width 111 height 247
click at [448, 179] on div at bounding box center [460, 155] width 111 height 247
click at [451, 185] on div at bounding box center [460, 155] width 111 height 247
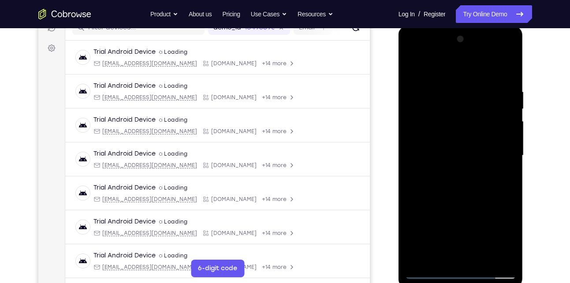
click at [451, 185] on div at bounding box center [460, 155] width 111 height 247
click at [442, 177] on div at bounding box center [460, 155] width 111 height 247
click at [438, 166] on div at bounding box center [460, 155] width 111 height 247
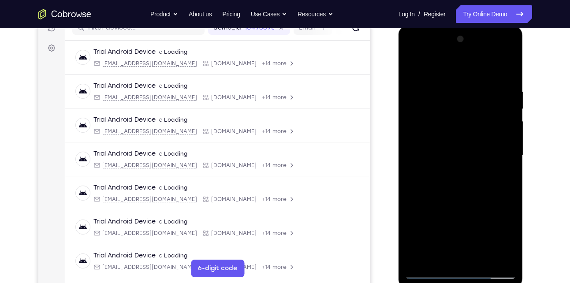
click at [436, 137] on div at bounding box center [460, 155] width 111 height 247
click at [433, 140] on div at bounding box center [460, 155] width 111 height 247
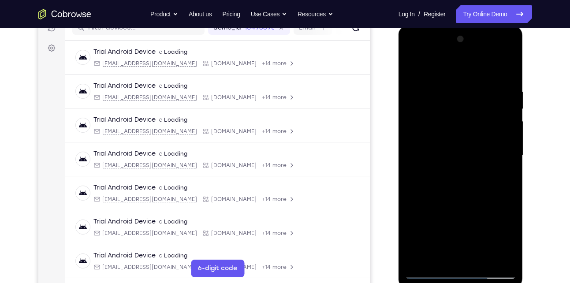
click at [435, 156] on div at bounding box center [460, 155] width 111 height 247
click at [449, 182] on div at bounding box center [460, 155] width 111 height 247
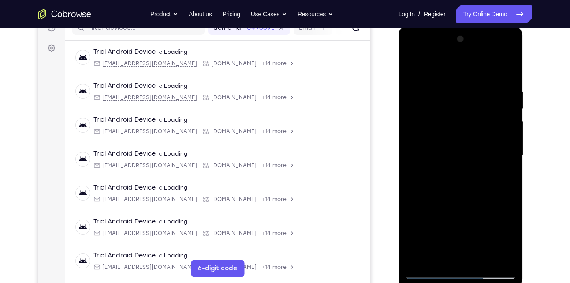
click at [457, 181] on div at bounding box center [460, 155] width 111 height 247
click at [437, 169] on div at bounding box center [460, 155] width 111 height 247
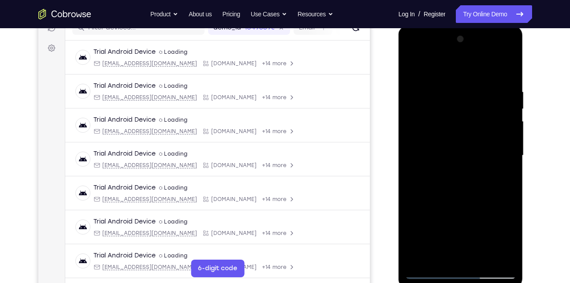
click at [433, 169] on div at bounding box center [460, 155] width 111 height 247
click at [448, 155] on div at bounding box center [460, 155] width 111 height 247
click at [497, 67] on div at bounding box center [460, 155] width 111 height 247
click at [445, 89] on div at bounding box center [460, 155] width 111 height 247
click at [488, 209] on div at bounding box center [460, 155] width 111 height 247
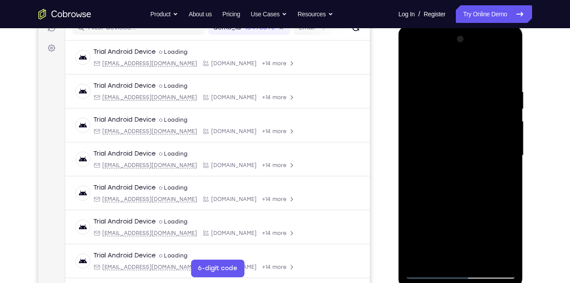
click at [496, 177] on div at bounding box center [460, 155] width 111 height 247
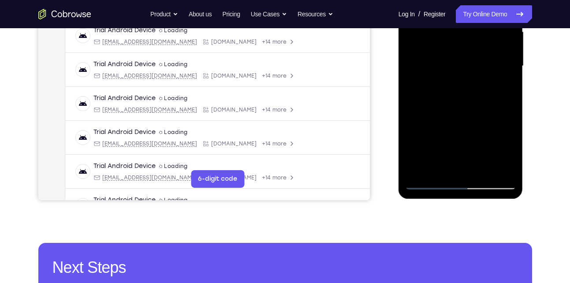
click at [433, 182] on div at bounding box center [460, 66] width 111 height 247
click at [455, 155] on div at bounding box center [460, 66] width 111 height 247
click at [433, 107] on div at bounding box center [460, 66] width 111 height 247
drag, startPoint x: 465, startPoint y: 120, endPoint x: 464, endPoint y: 65, distance: 55.1
click at [464, 65] on div at bounding box center [460, 66] width 111 height 247
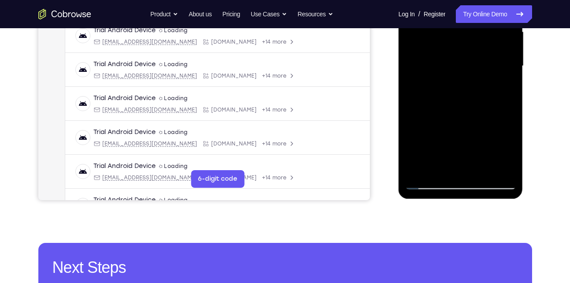
click at [501, 167] on div at bounding box center [460, 66] width 111 height 247
click at [417, 169] on div at bounding box center [460, 66] width 111 height 247
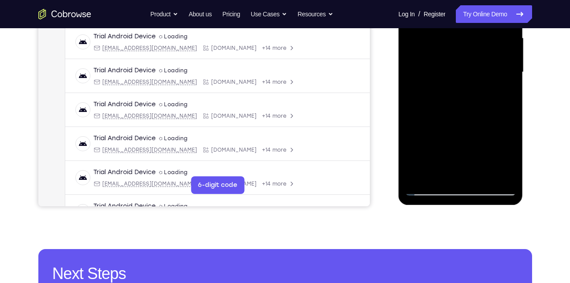
scroll to position [204, 0]
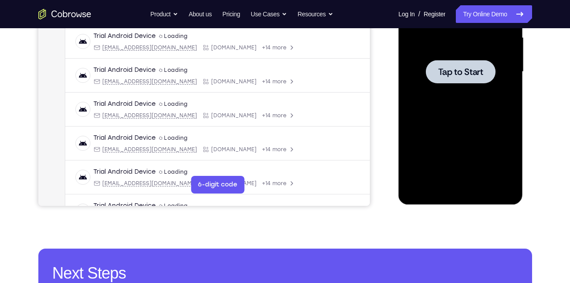
click at [459, 89] on div at bounding box center [460, 71] width 111 height 247
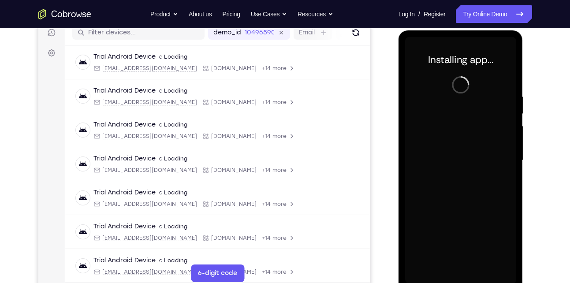
scroll to position [118, 0]
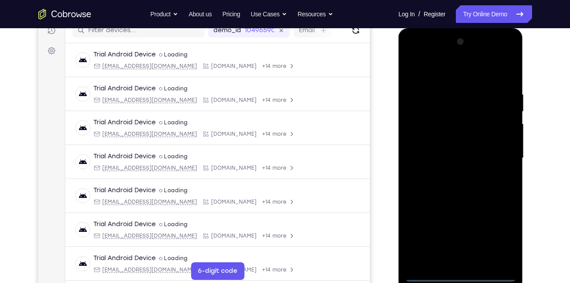
click at [464, 278] on div at bounding box center [460, 158] width 111 height 247
click at [504, 235] on div at bounding box center [460, 158] width 111 height 247
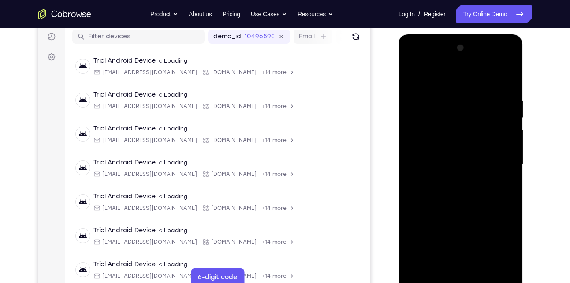
scroll to position [112, 0]
click at [448, 77] on div at bounding box center [460, 164] width 111 height 247
click at [504, 163] on div at bounding box center [460, 164] width 111 height 247
